Goal: Task Accomplishment & Management: Manage account settings

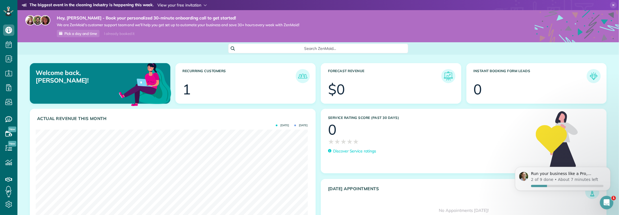
click at [188, 6] on span at bounding box center [181, 5] width 49 height 5
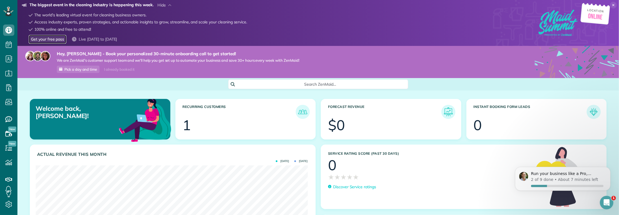
click at [58, 41] on link "Get your free pass" at bounding box center [48, 39] width 38 height 9
drag, startPoint x: 611, startPoint y: 3, endPoint x: 614, endPoint y: 11, distance: 8.4
click at [611, 4] on icon at bounding box center [613, 5] width 7 height 7
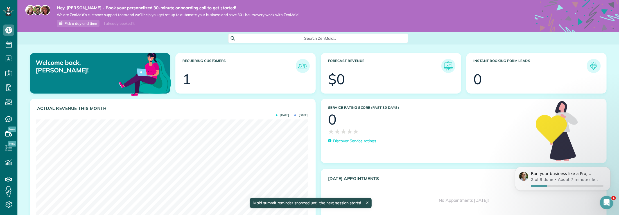
click at [368, 203] on icon at bounding box center [367, 202] width 2 height 2
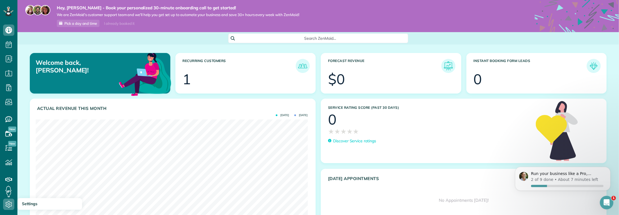
scroll to position [3, 0]
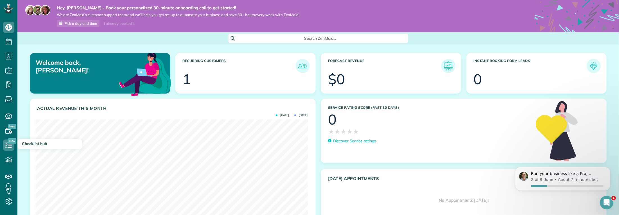
click at [10, 143] on span "New" at bounding box center [12, 141] width 8 height 6
click at [9, 144] on use at bounding box center [8, 145] width 7 height 6
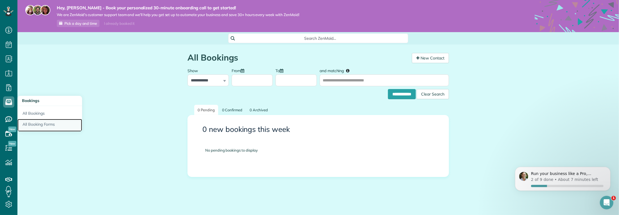
click at [46, 121] on link "All Booking Forms" at bounding box center [49, 125] width 65 height 13
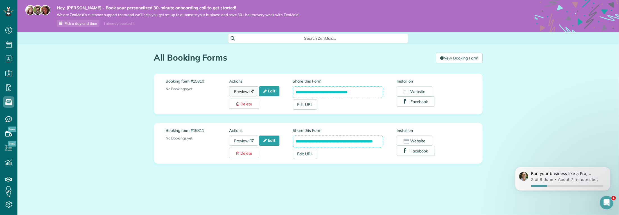
click at [246, 89] on link "Preview" at bounding box center [243, 91] width 29 height 10
click at [241, 142] on link "Preview" at bounding box center [243, 140] width 29 height 10
click at [247, 89] on link "Preview" at bounding box center [243, 91] width 29 height 10
click at [269, 92] on link "Edit" at bounding box center [269, 91] width 20 height 10
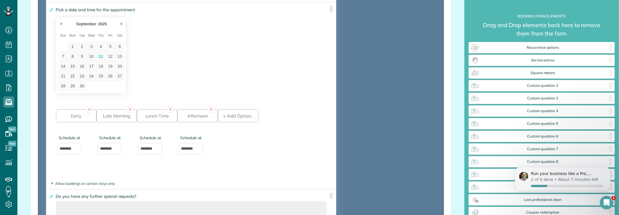
scroll to position [647, 0]
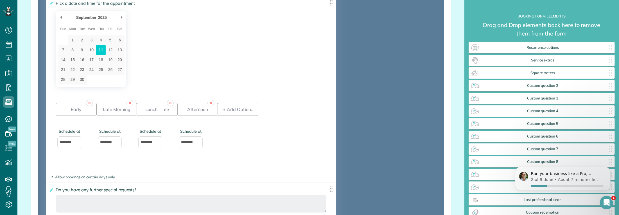
type div "[DATE]"
click at [608, 168] on icon "Dismiss notification" at bounding box center [608, 167] width 3 height 3
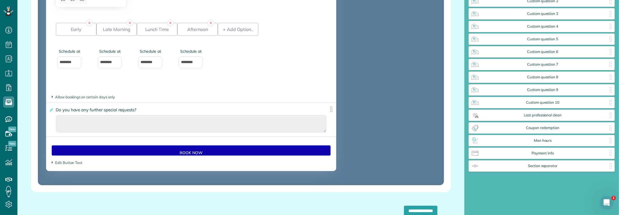
scroll to position [731, 0]
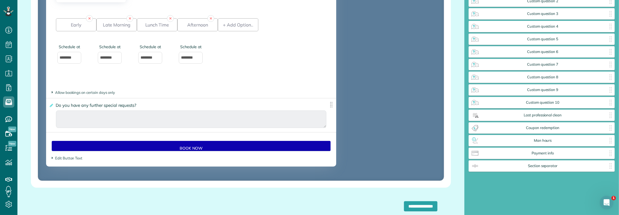
click at [134, 105] on span "Do you have any further special requests?" at bounding box center [97, 105] width 86 height 8
click at [0, 0] on input "**********" at bounding box center [0, 0] width 0 height 0
click at [126, 106] on span "Do you have any further special requests?" at bounding box center [97, 105] width 86 height 8
click at [0, 0] on input "**********" at bounding box center [0, 0] width 0 height 0
click at [301, 102] on div "**********" at bounding box center [191, 115] width 290 height 34
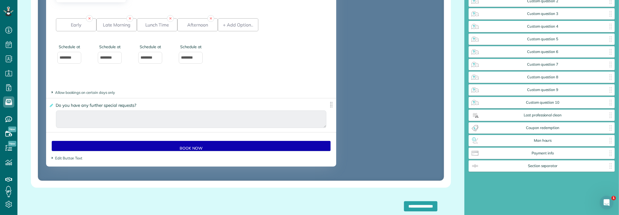
click at [107, 108] on span "Do you have any further special requests?" at bounding box center [97, 105] width 86 height 8
click at [0, 0] on input "**********" at bounding box center [0, 0] width 0 height 0
click at [49, 106] on icon at bounding box center [51, 105] width 4 height 4
click at [0, 0] on input "**********" at bounding box center [0, 0] width 0 height 0
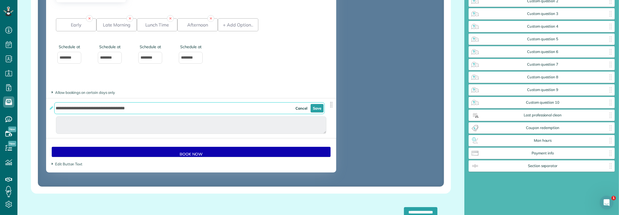
drag, startPoint x: 142, startPoint y: 109, endPoint x: 54, endPoint y: 107, distance: 88.3
click at [54, 107] on input "**********" at bounding box center [189, 108] width 271 height 12
paste input "text"
click at [128, 109] on input "**********" at bounding box center [189, 108] width 271 height 12
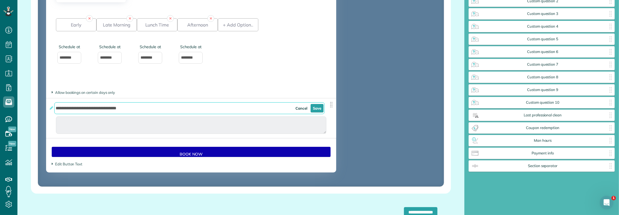
type input "**********"
click at [316, 109] on link "Save" at bounding box center [317, 108] width 13 height 8
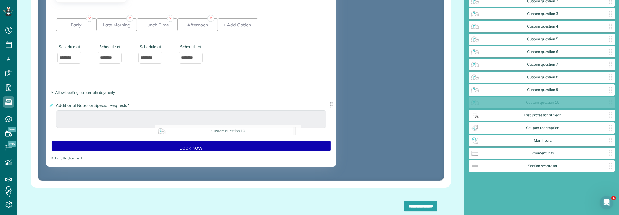
scroll to position [72, 0]
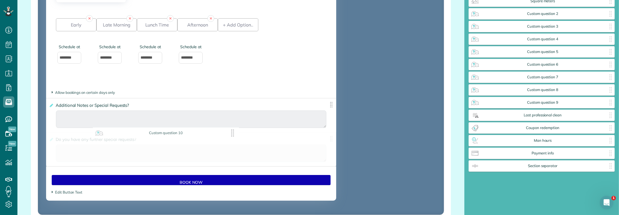
drag, startPoint x: 542, startPoint y: 104, endPoint x: 166, endPoint y: 135, distance: 377.6
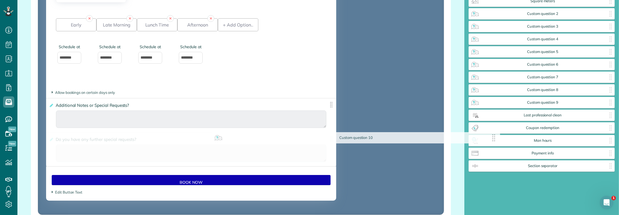
scroll to position [84, 0]
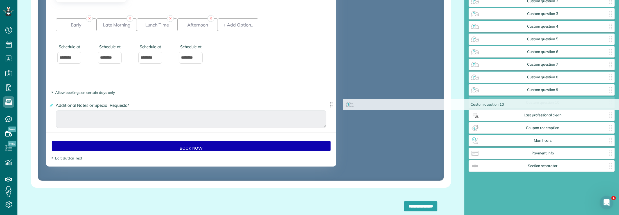
drag, startPoint x: 278, startPoint y: 137, endPoint x: 576, endPoint y: 102, distance: 300.4
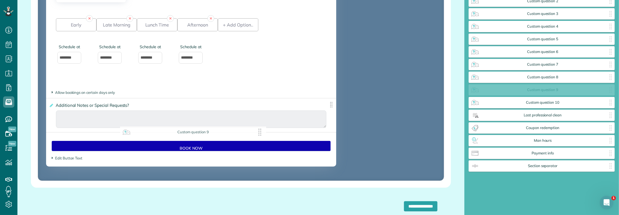
scroll to position [72, 0]
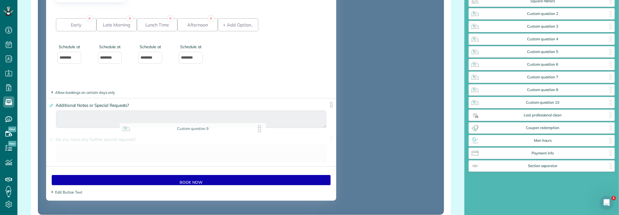
drag, startPoint x: 556, startPoint y: 92, endPoint x: 207, endPoint y: 131, distance: 351.2
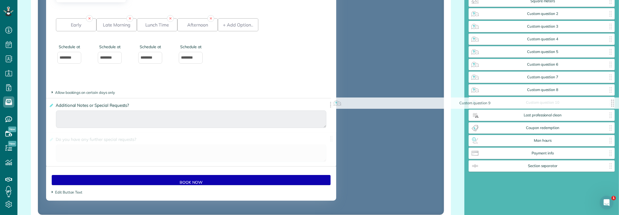
scroll to position [84, 0]
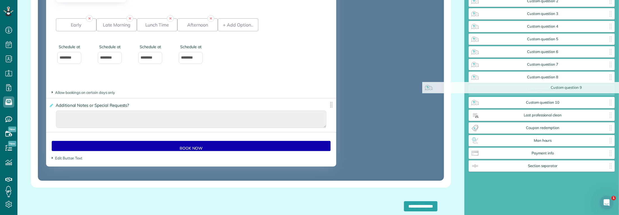
drag, startPoint x: 141, startPoint y: 138, endPoint x: 521, endPoint y: 87, distance: 384.1
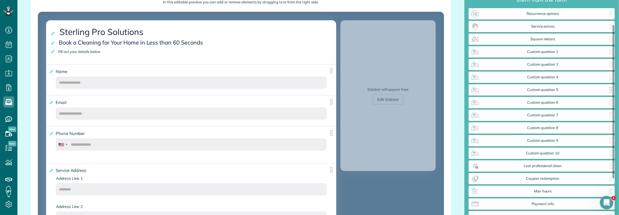
scroll to position [28, 0]
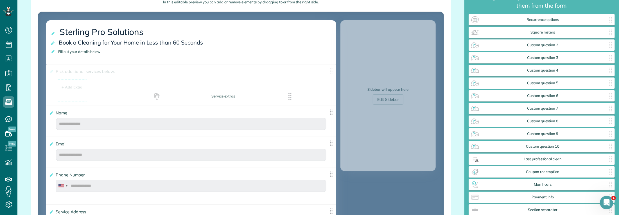
drag, startPoint x: 485, startPoint y: 32, endPoint x: 166, endPoint y: 96, distance: 325.3
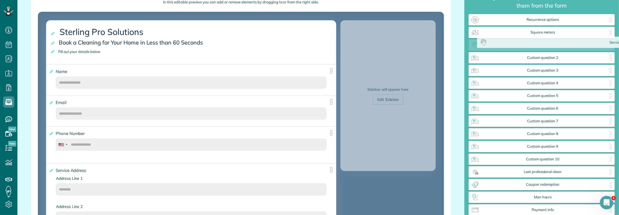
drag, startPoint x: 93, startPoint y: 73, endPoint x: 526, endPoint y: 45, distance: 434.0
